Goal: Transaction & Acquisition: Download file/media

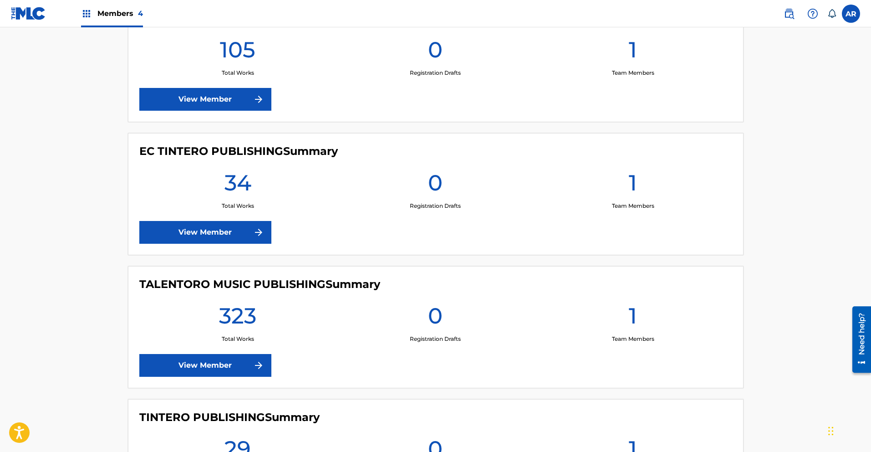
click at [241, 92] on link "View Member" at bounding box center [205, 99] width 132 height 23
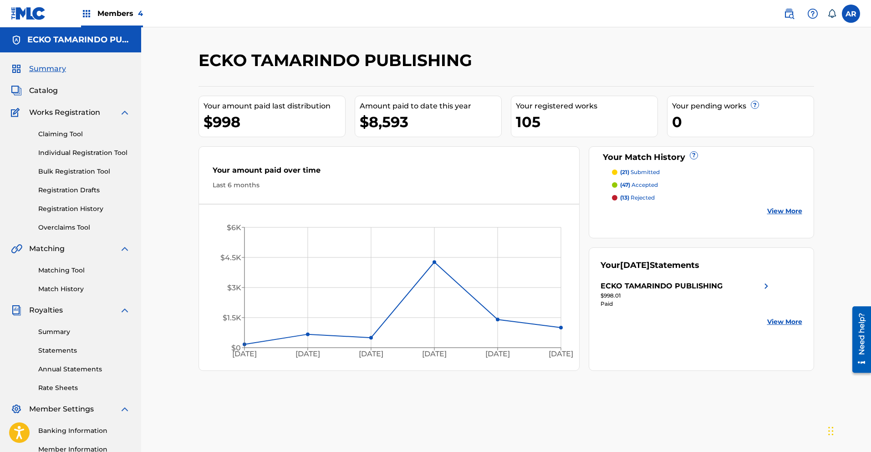
click at [648, 173] on p "(21) submitted" at bounding box center [640, 172] width 40 height 8
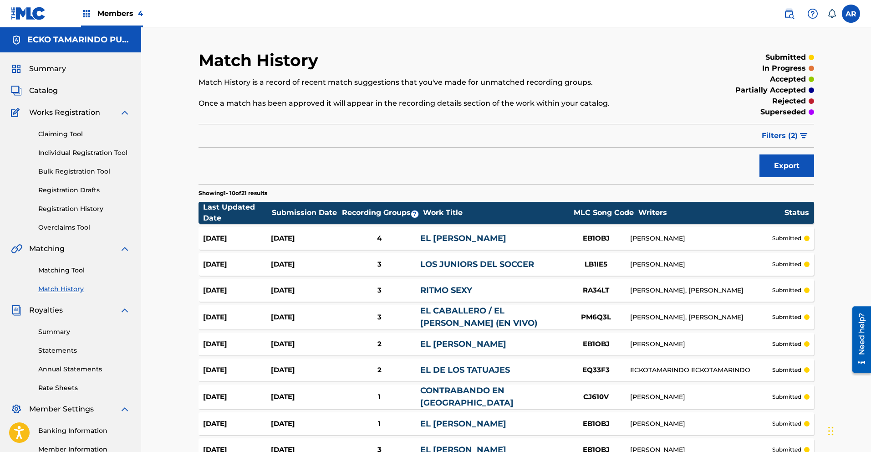
click at [50, 88] on span "Catalog" at bounding box center [43, 90] width 29 height 11
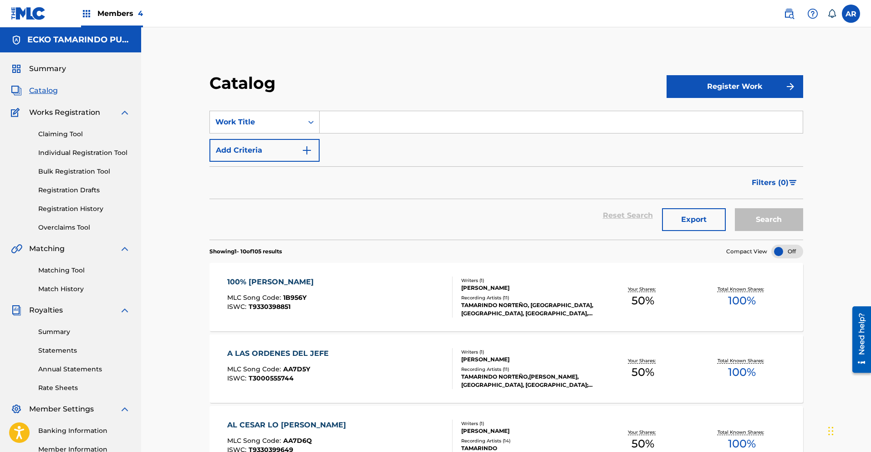
click at [111, 17] on span "Members 4" at bounding box center [120, 13] width 46 height 10
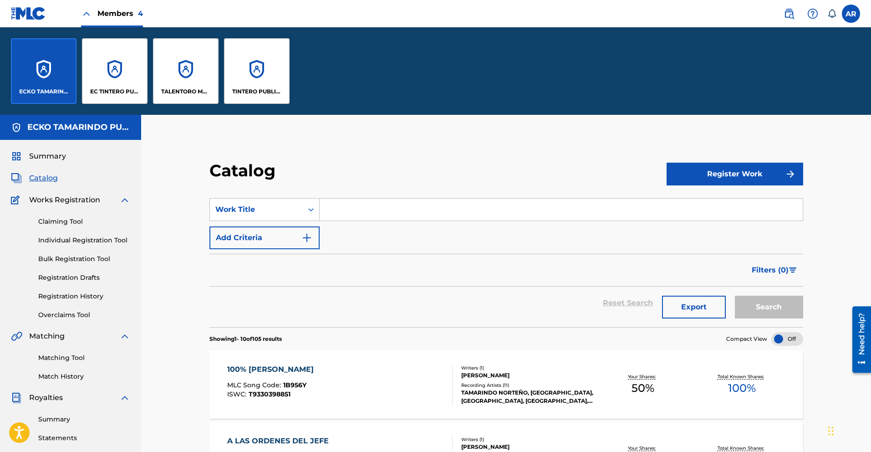
click at [171, 91] on p "TALENTORO MUSIC PUBLISHING" at bounding box center [186, 91] width 50 height 8
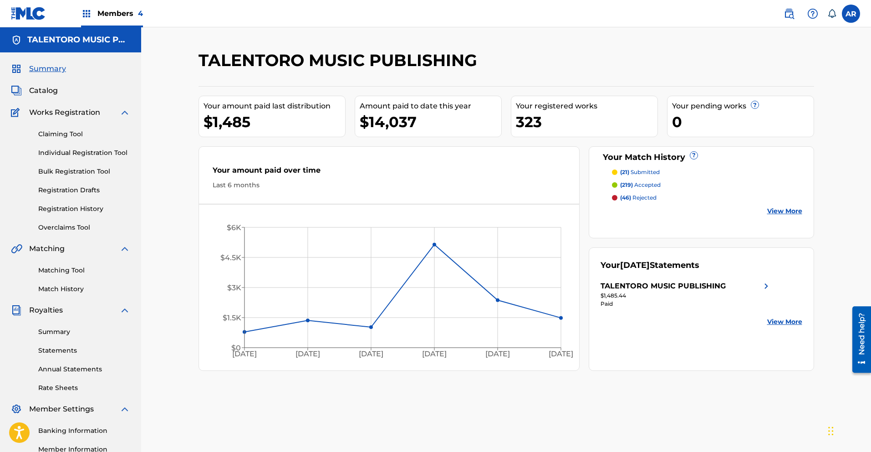
click at [54, 89] on span "Catalog" at bounding box center [43, 90] width 29 height 11
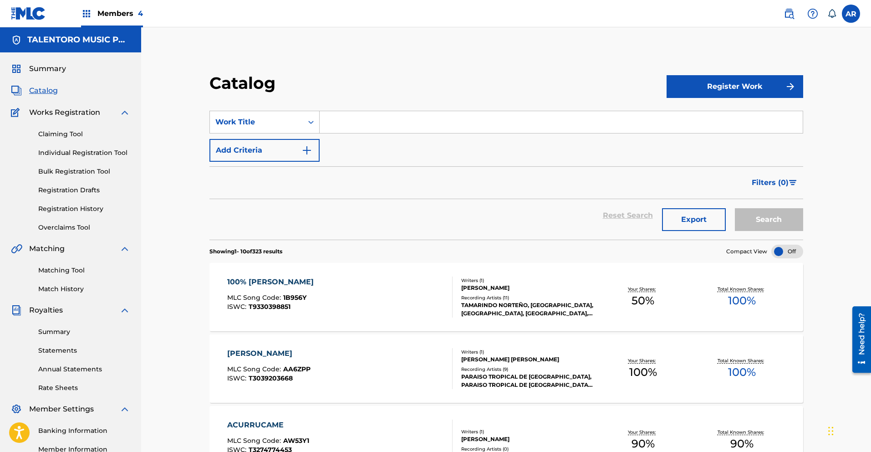
click at [43, 88] on span "Catalog" at bounding box center [43, 90] width 29 height 11
click at [111, 11] on span "Members 4" at bounding box center [120, 13] width 46 height 10
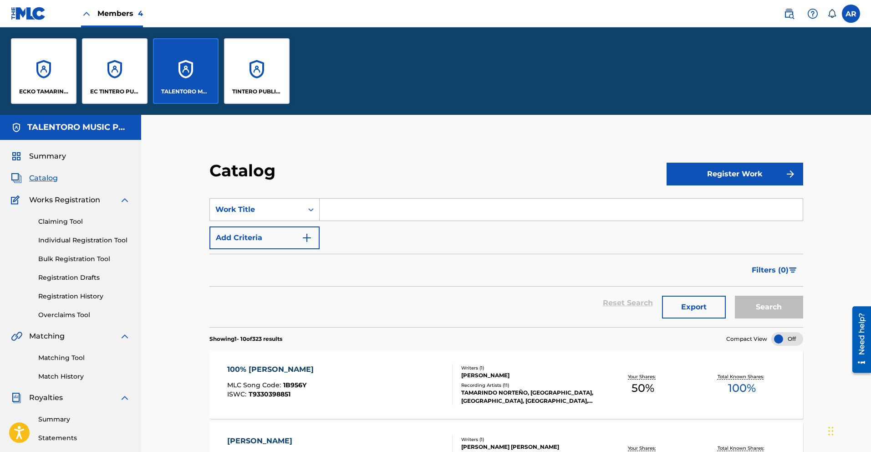
click at [239, 84] on div "TINTERO PUBLISHING" at bounding box center [257, 71] width 66 height 66
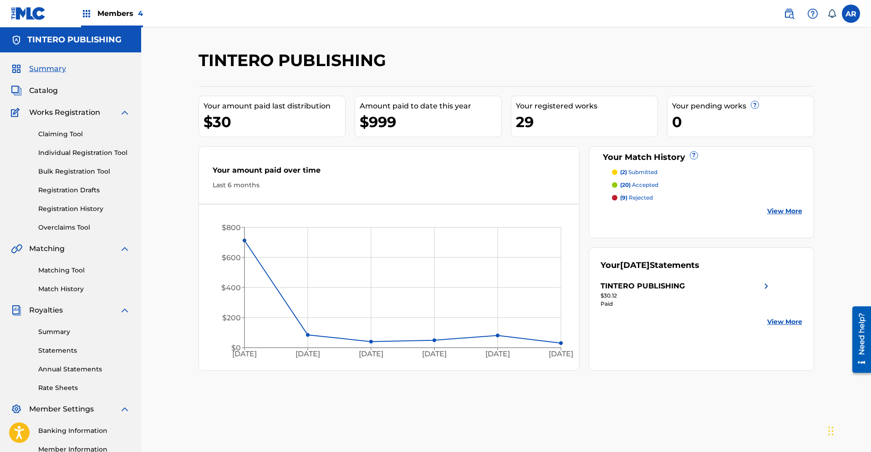
click at [110, 10] on span "Members 4" at bounding box center [120, 13] width 46 height 10
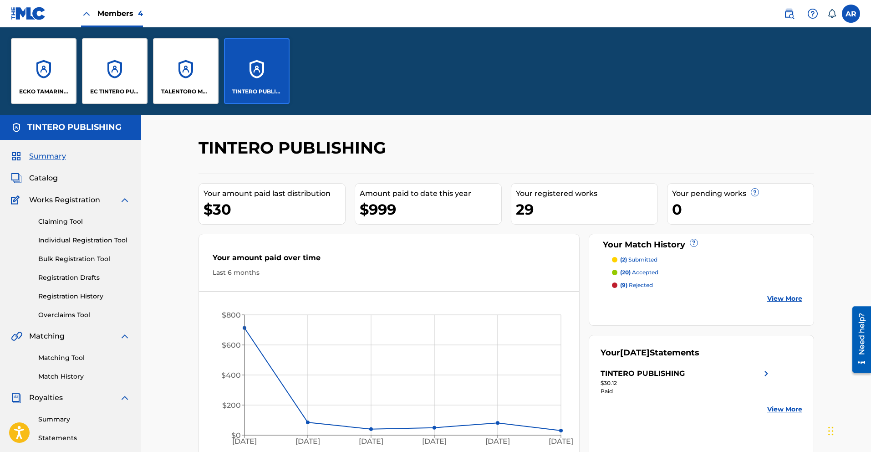
click at [111, 66] on div "EC TINTERO PUBLISHING" at bounding box center [115, 71] width 66 height 66
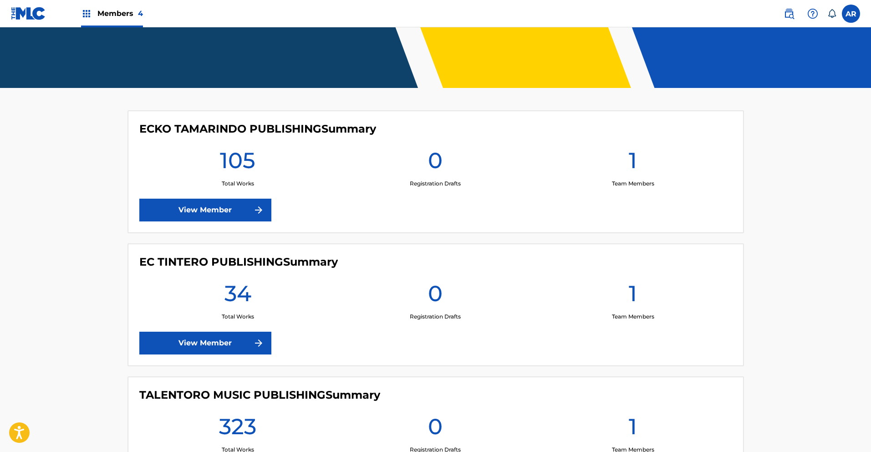
scroll to position [181, 0]
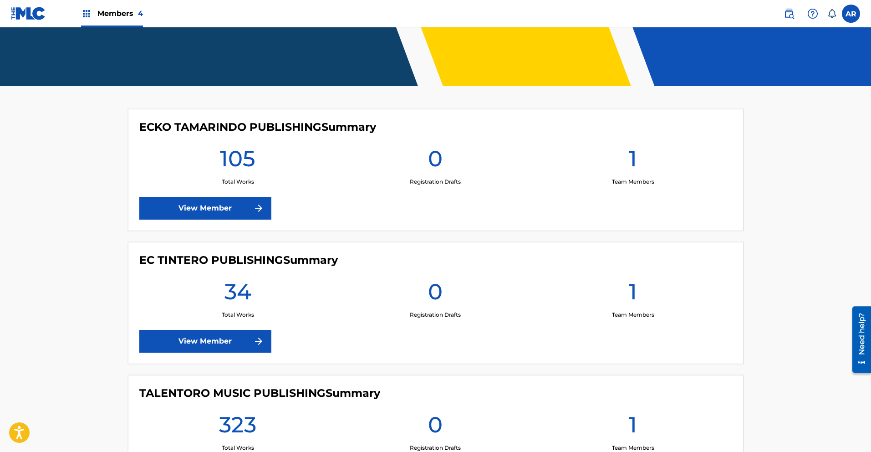
click at [263, 336] on img at bounding box center [258, 341] width 11 height 11
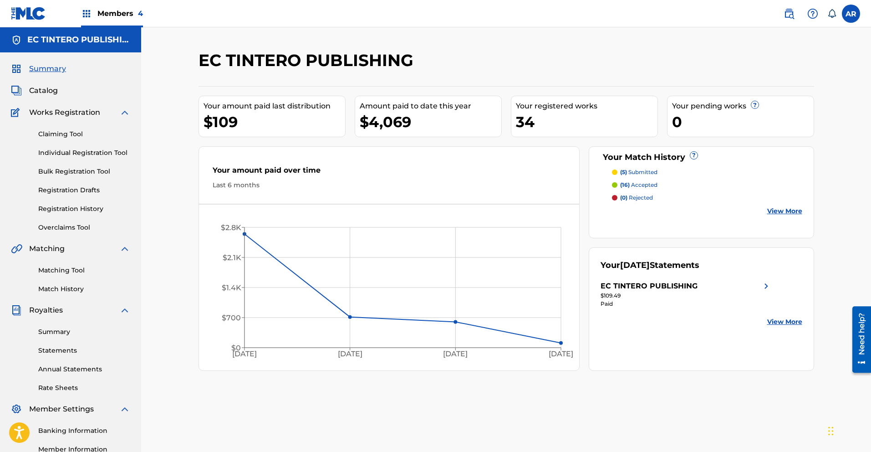
click at [65, 348] on link "Statements" at bounding box center [84, 351] width 92 height 10
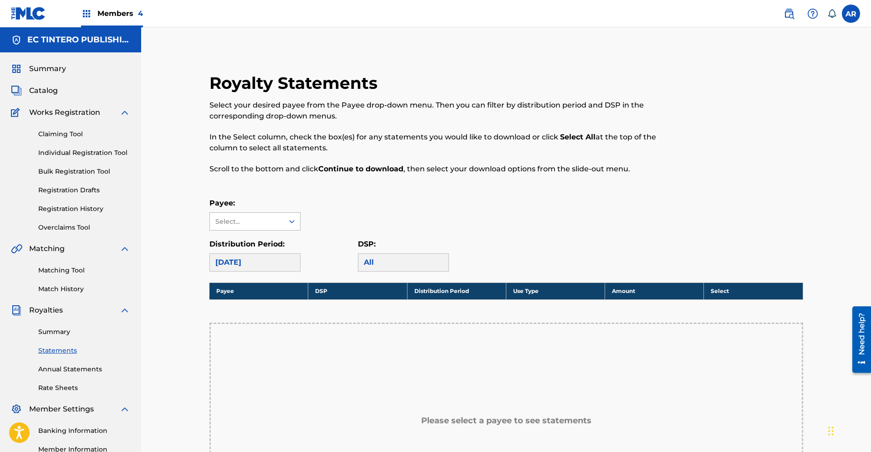
click at [288, 216] on div at bounding box center [292, 221] width 16 height 16
click at [275, 246] on div "EC TINTERO PUBLISHING" at bounding box center [255, 247] width 90 height 34
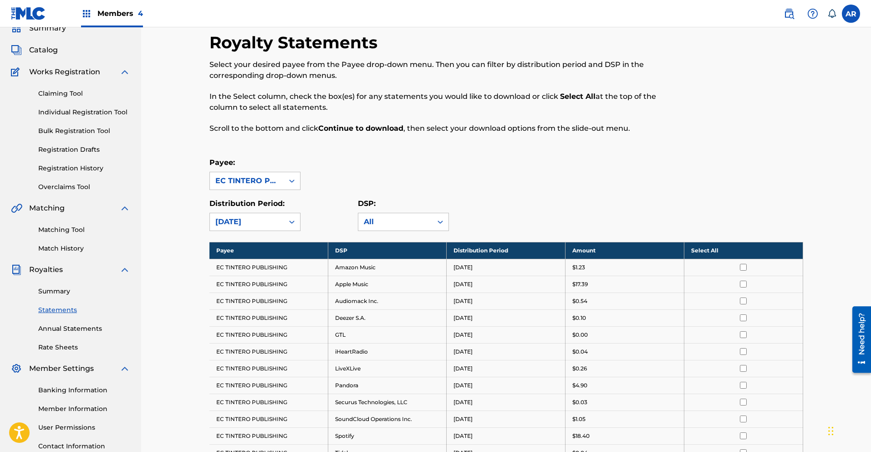
scroll to position [151, 0]
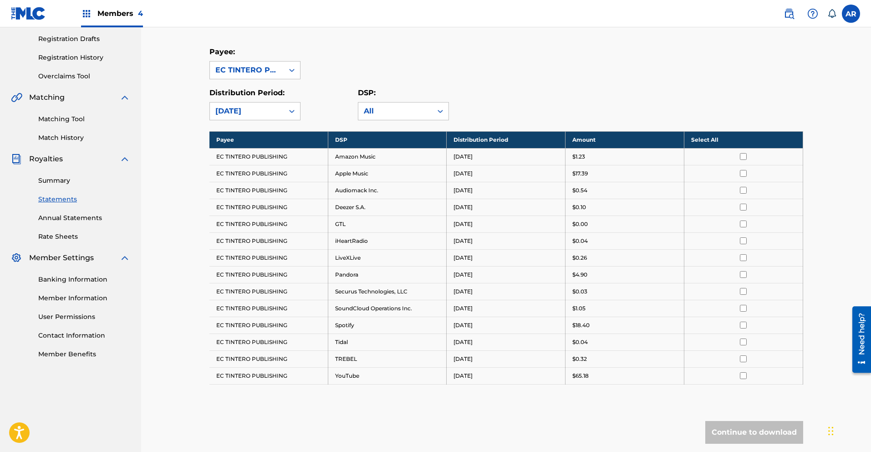
click at [742, 157] on input "checkbox" at bounding box center [743, 156] width 7 height 7
click at [744, 173] on input "checkbox" at bounding box center [743, 173] width 7 height 7
click at [742, 191] on input "checkbox" at bounding box center [743, 190] width 7 height 7
click at [742, 209] on input "checkbox" at bounding box center [743, 207] width 7 height 7
click at [744, 223] on input "checkbox" at bounding box center [743, 223] width 7 height 7
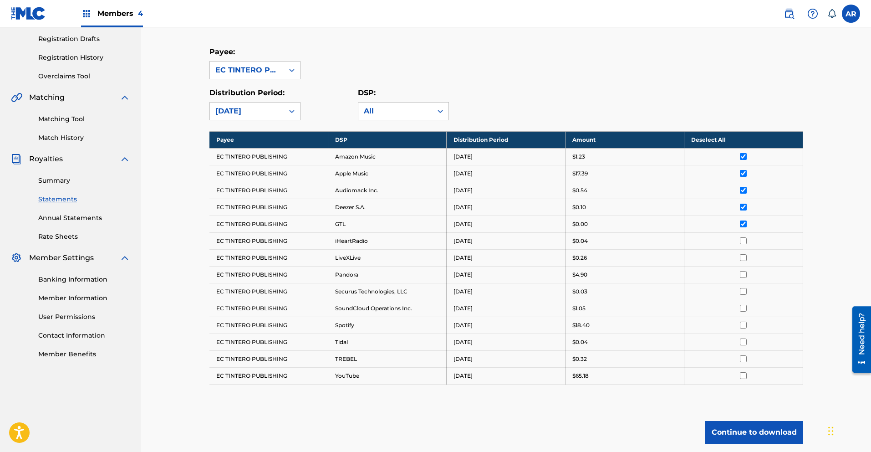
click at [741, 240] on input "checkbox" at bounding box center [743, 240] width 7 height 7
click at [742, 258] on input "checkbox" at bounding box center [743, 257] width 7 height 7
click at [742, 274] on input "checkbox" at bounding box center [743, 274] width 7 height 7
click at [745, 293] on input "checkbox" at bounding box center [743, 291] width 7 height 7
click at [743, 306] on input "checkbox" at bounding box center [743, 308] width 7 height 7
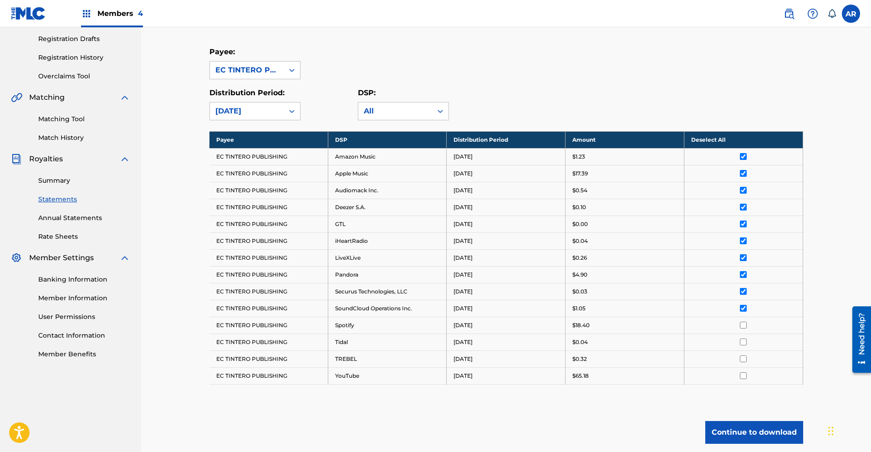
click at [743, 325] on input "checkbox" at bounding box center [743, 324] width 7 height 7
click at [744, 340] on input "checkbox" at bounding box center [743, 341] width 7 height 7
click at [745, 362] on input "checkbox" at bounding box center [743, 358] width 7 height 7
click at [744, 374] on input "checkbox" at bounding box center [743, 375] width 7 height 7
click at [755, 430] on button "Continue to download" at bounding box center [754, 432] width 98 height 23
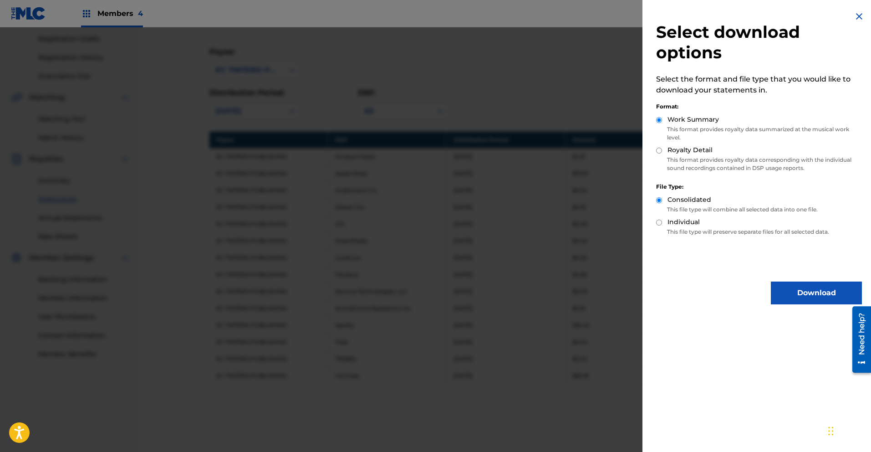
click at [659, 151] on input "Royalty Detail" at bounding box center [659, 151] width 6 height 6
radio input "true"
click at [805, 295] on button "Download" at bounding box center [816, 292] width 91 height 23
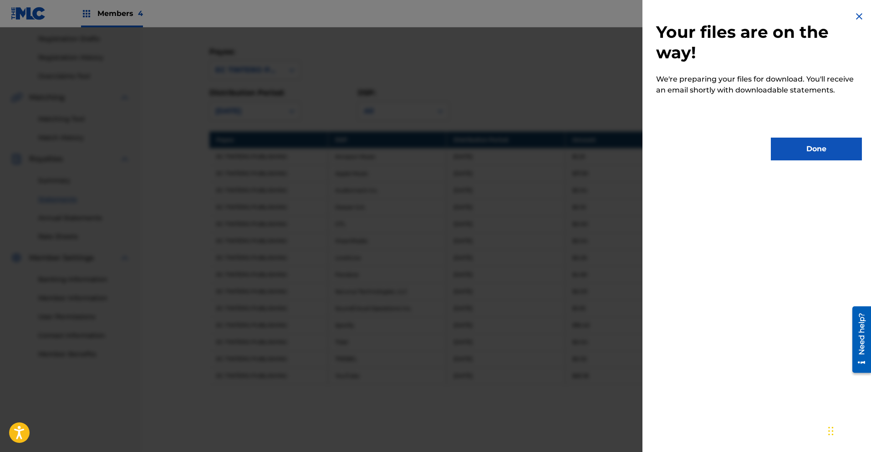
click at [816, 151] on button "Done" at bounding box center [816, 149] width 91 height 23
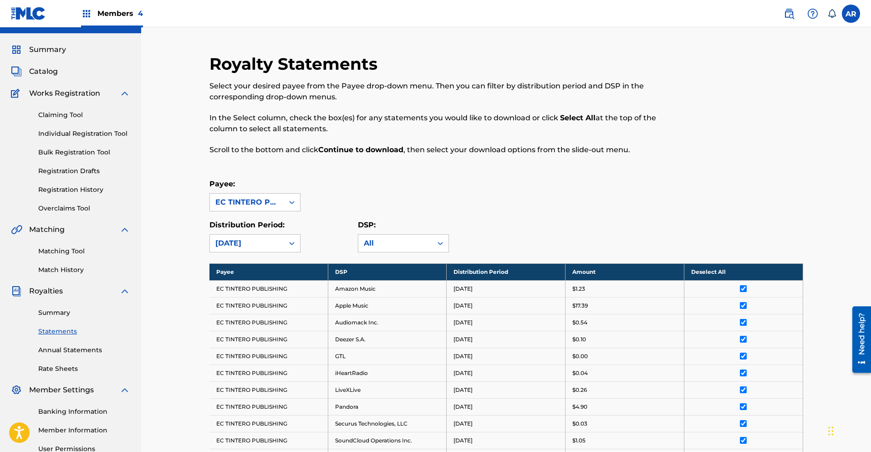
scroll to position [0, 0]
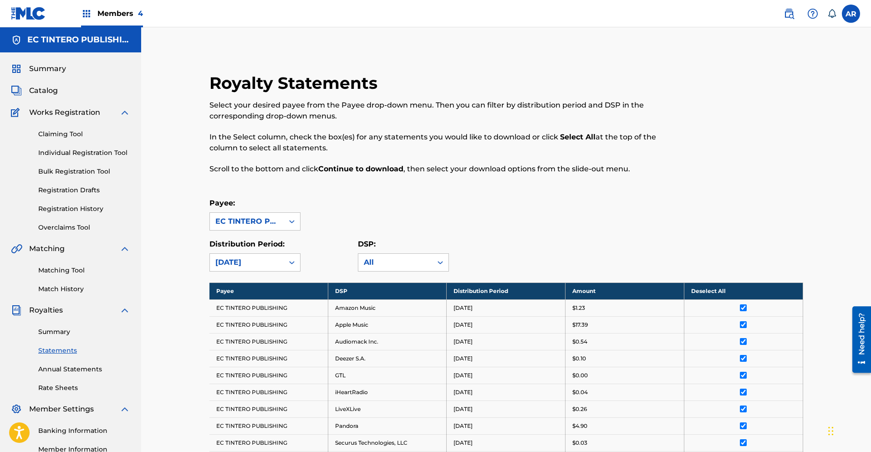
click at [58, 69] on span "Summary" at bounding box center [47, 68] width 37 height 11
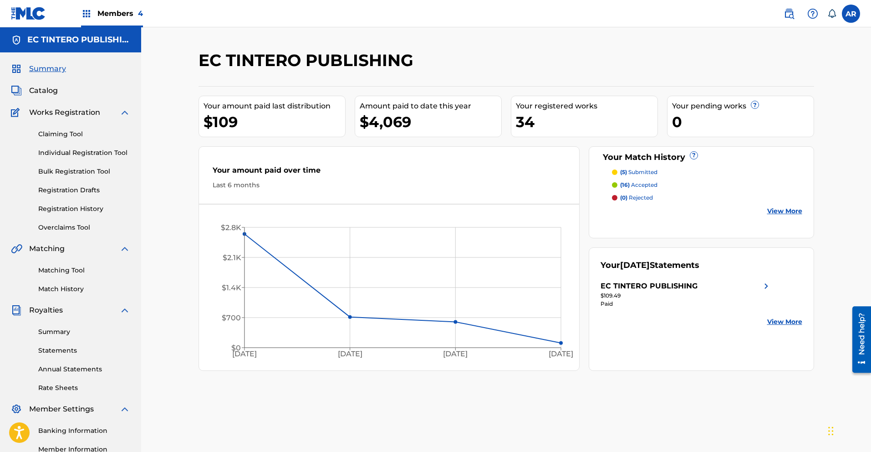
click at [788, 13] on img at bounding box center [789, 13] width 11 height 11
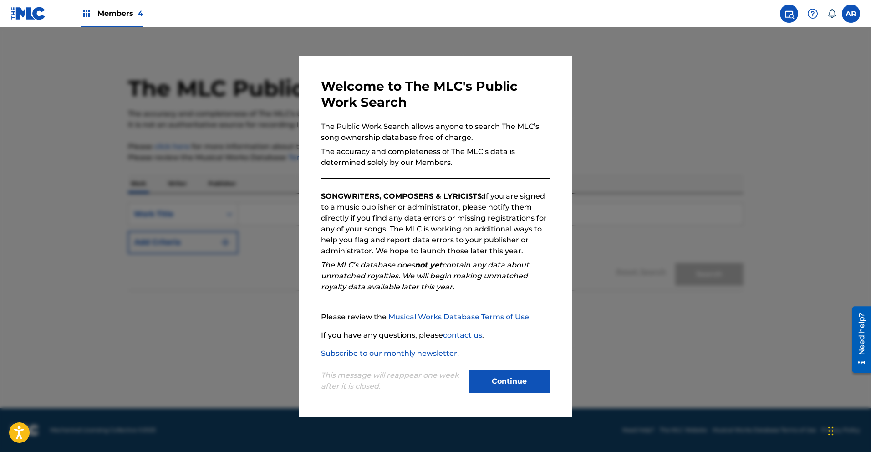
click at [546, 376] on button "Continue" at bounding box center [510, 381] width 82 height 23
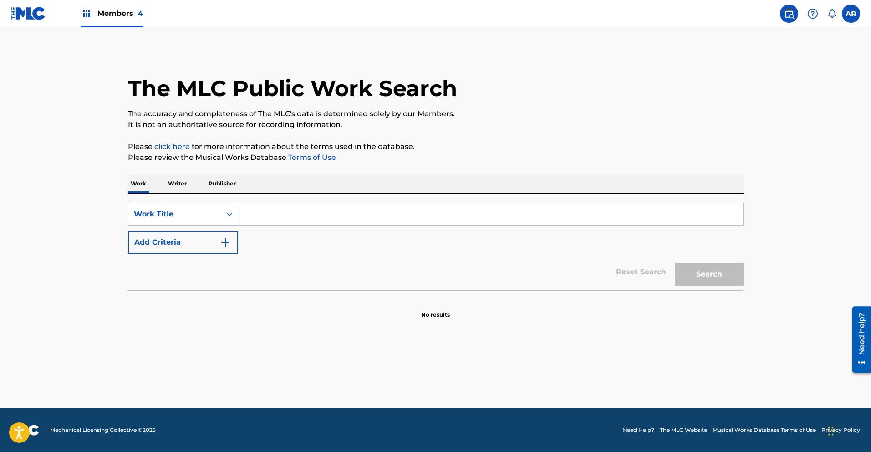
click at [174, 181] on p "Writer" at bounding box center [177, 183] width 24 height 19
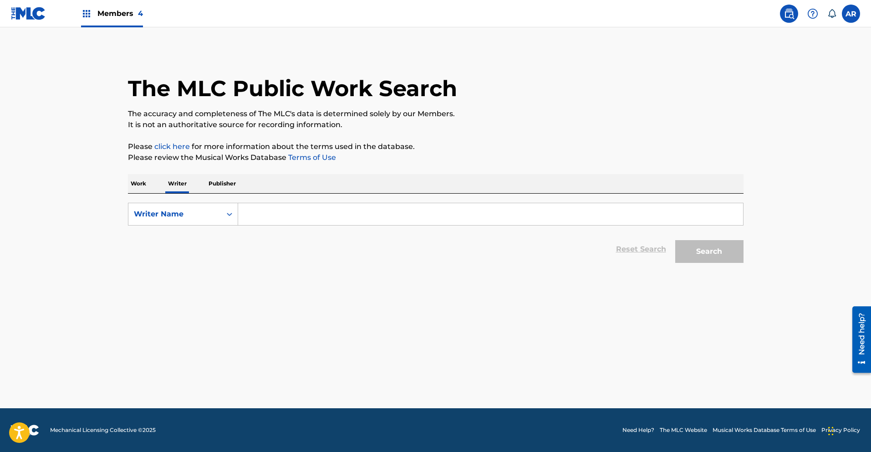
click at [272, 218] on input "Search Form" at bounding box center [490, 214] width 505 height 22
type input "arturo robles"
click at [706, 249] on button "Search" at bounding box center [709, 251] width 68 height 23
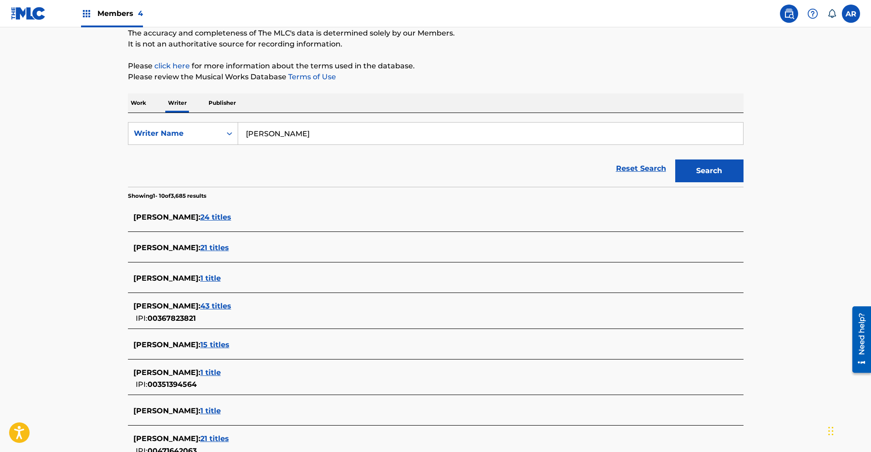
scroll to position [180, 0]
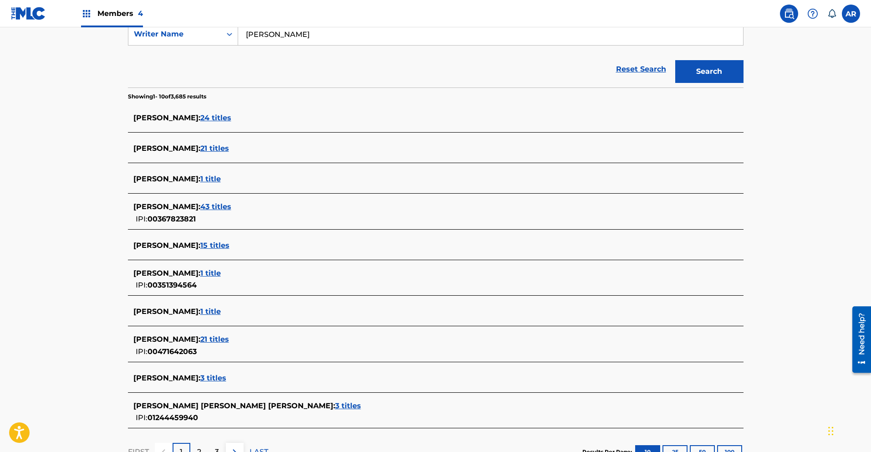
click at [231, 210] on span "43 titles" at bounding box center [215, 206] width 31 height 9
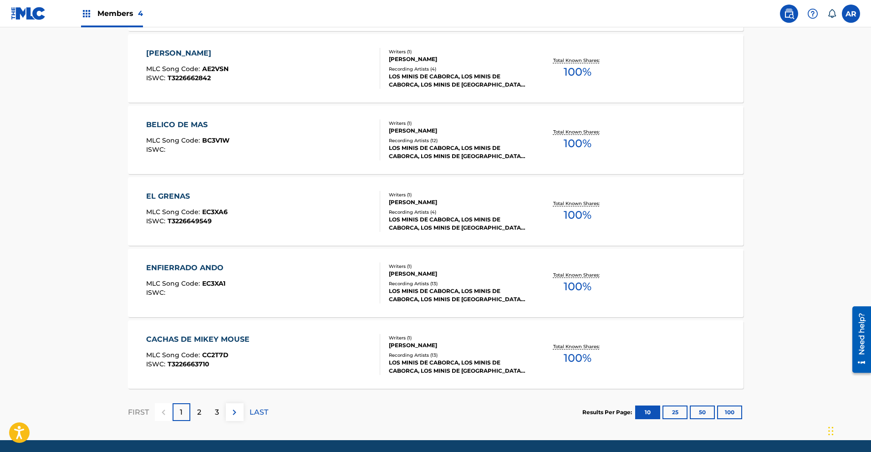
scroll to position [663, 0]
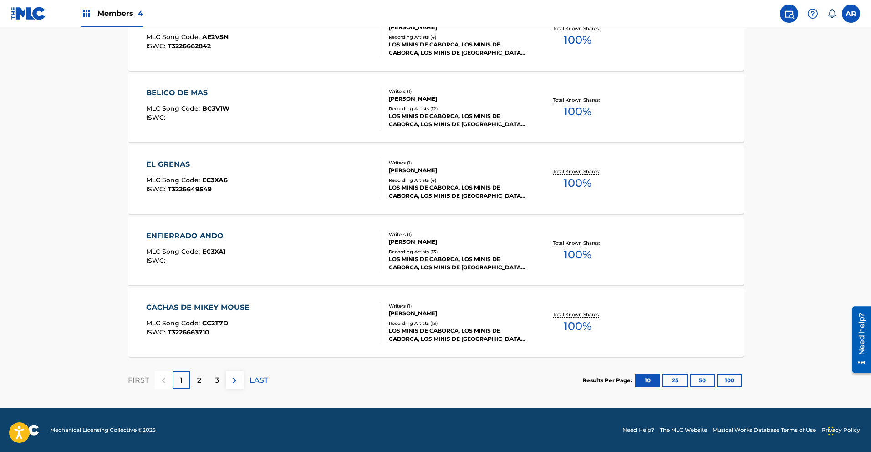
click at [197, 380] on p "2" at bounding box center [199, 380] width 4 height 11
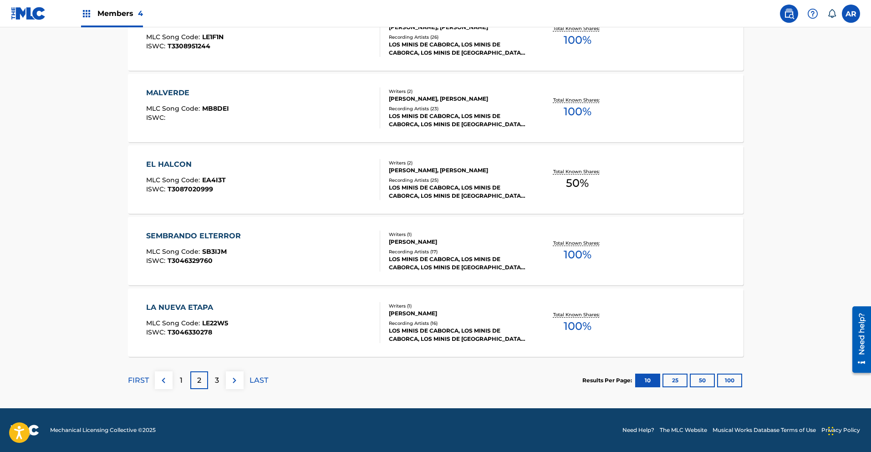
click at [215, 377] on p "3" at bounding box center [217, 380] width 4 height 11
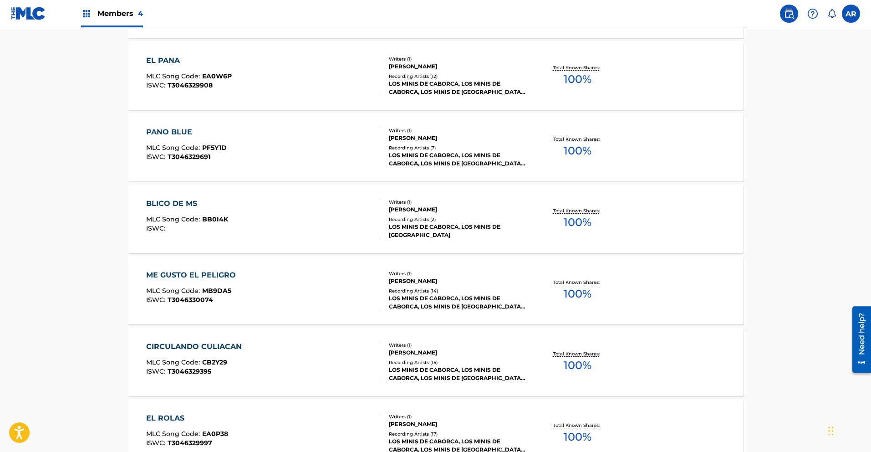
scroll to position [660, 0]
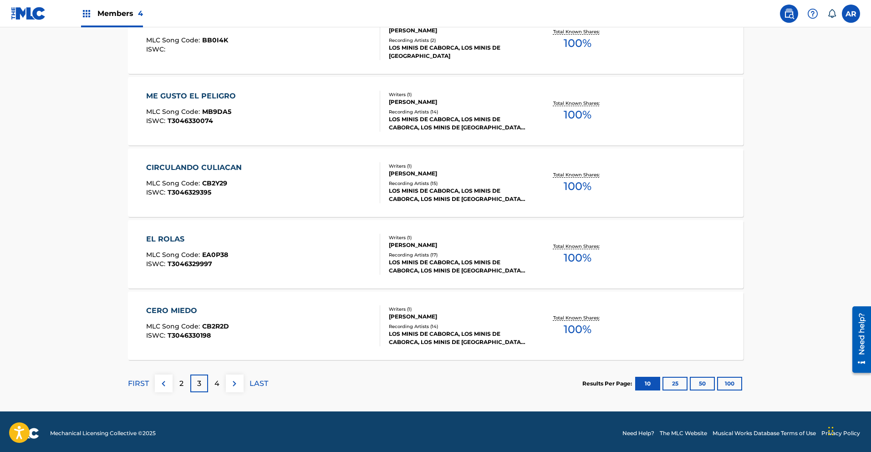
click at [216, 381] on p "4" at bounding box center [216, 383] width 5 height 11
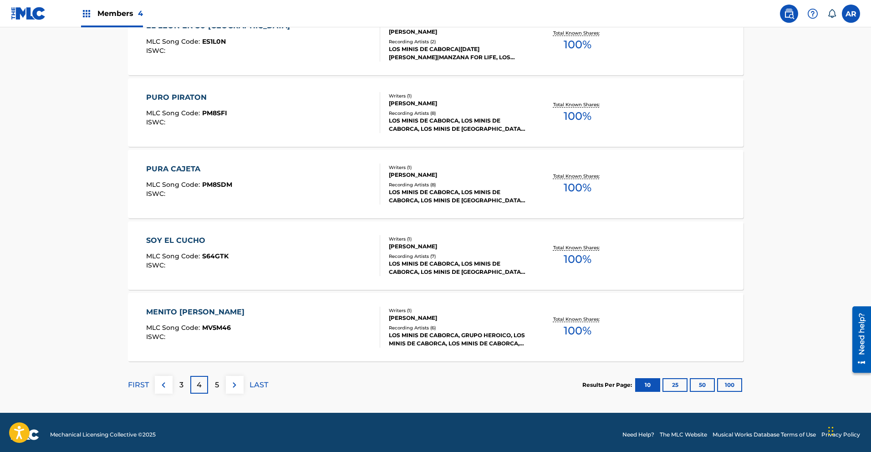
scroll to position [663, 0]
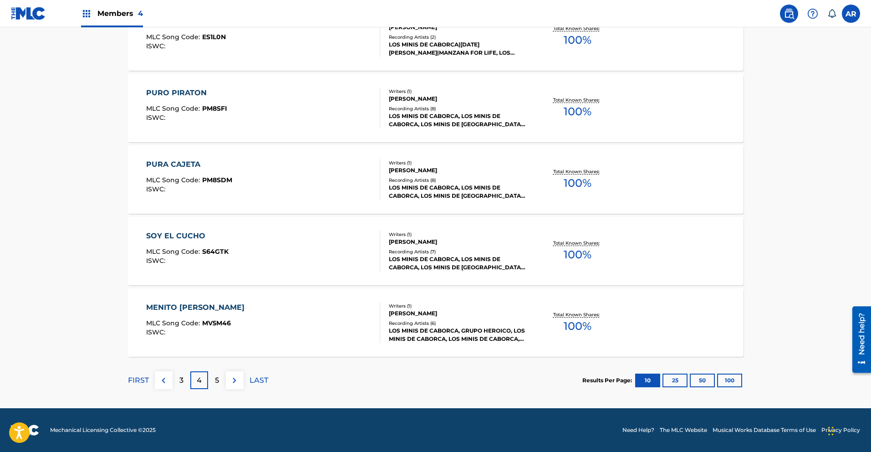
click at [217, 382] on p "5" at bounding box center [217, 380] width 4 height 11
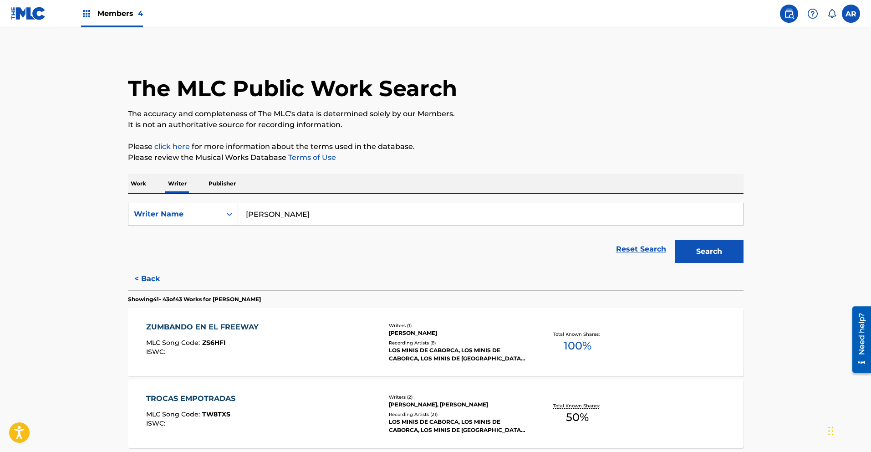
scroll to position [163, 0]
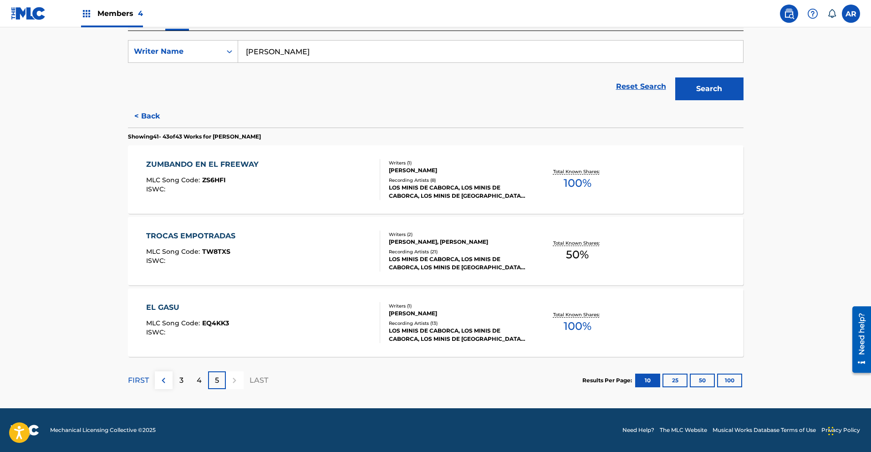
click at [169, 305] on div "EL GASU" at bounding box center [187, 307] width 83 height 11
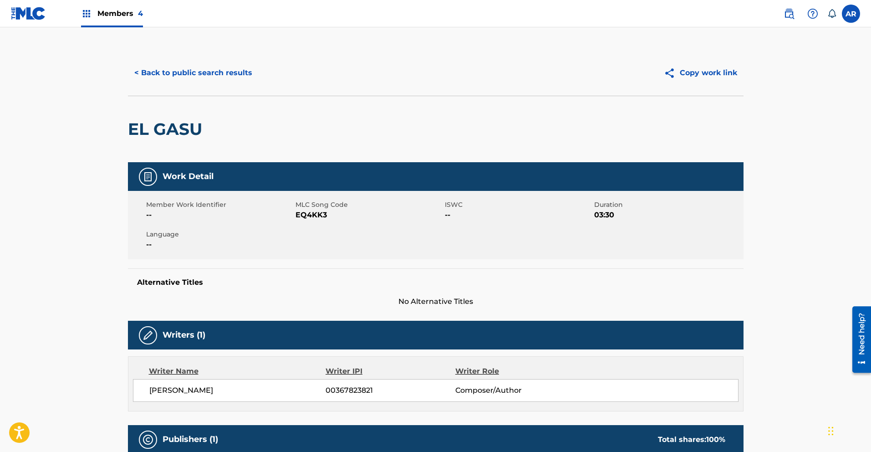
click at [170, 75] on button "< Back to public search results" at bounding box center [193, 72] width 131 height 23
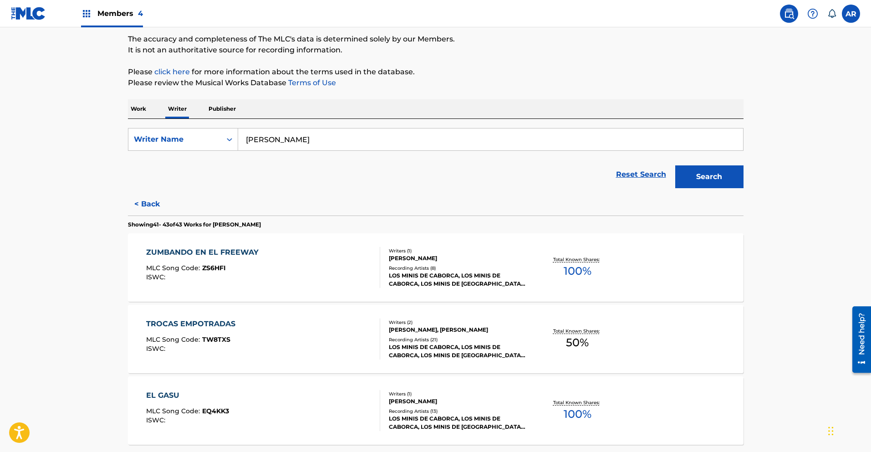
scroll to position [76, 0]
click at [222, 248] on div "ZUMBANDO EN EL FREEWAY" at bounding box center [204, 250] width 117 height 11
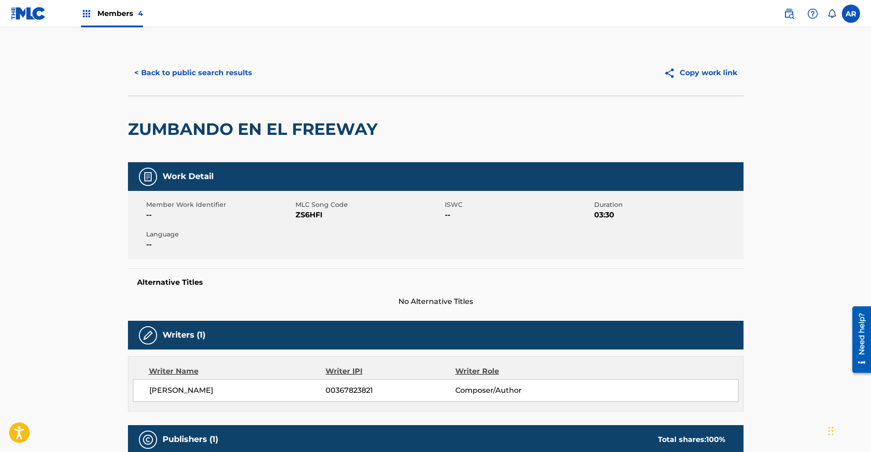
click at [160, 71] on button "< Back to public search results" at bounding box center [193, 72] width 131 height 23
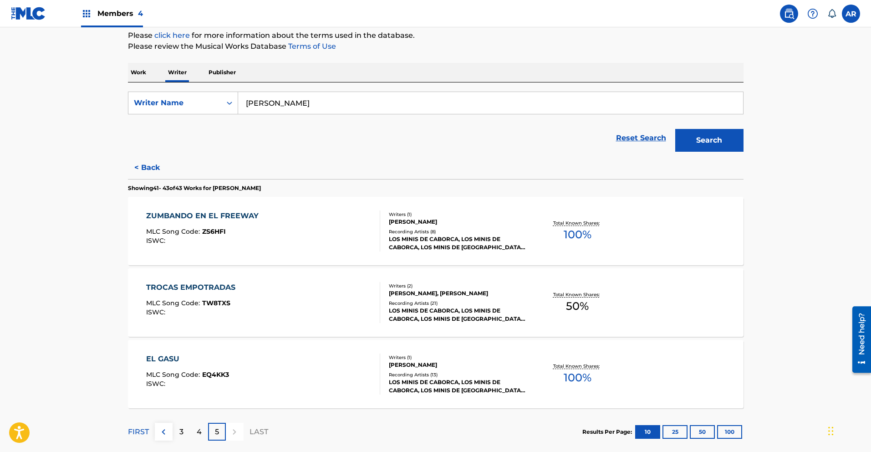
scroll to position [163, 0]
